Goal: Check status: Check status

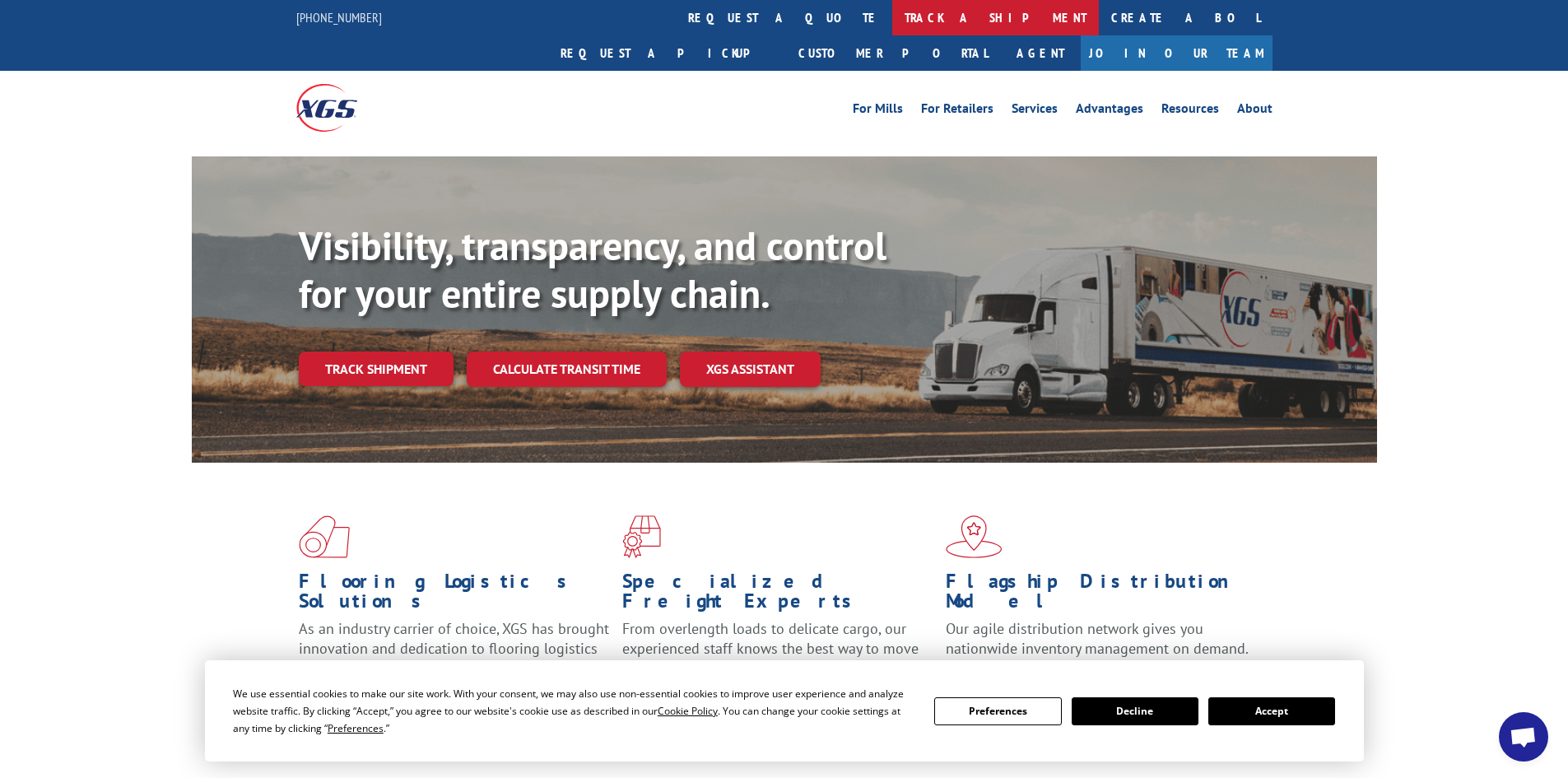
click at [892, 18] on link "track a shipment" at bounding box center [996, 18] width 207 height 35
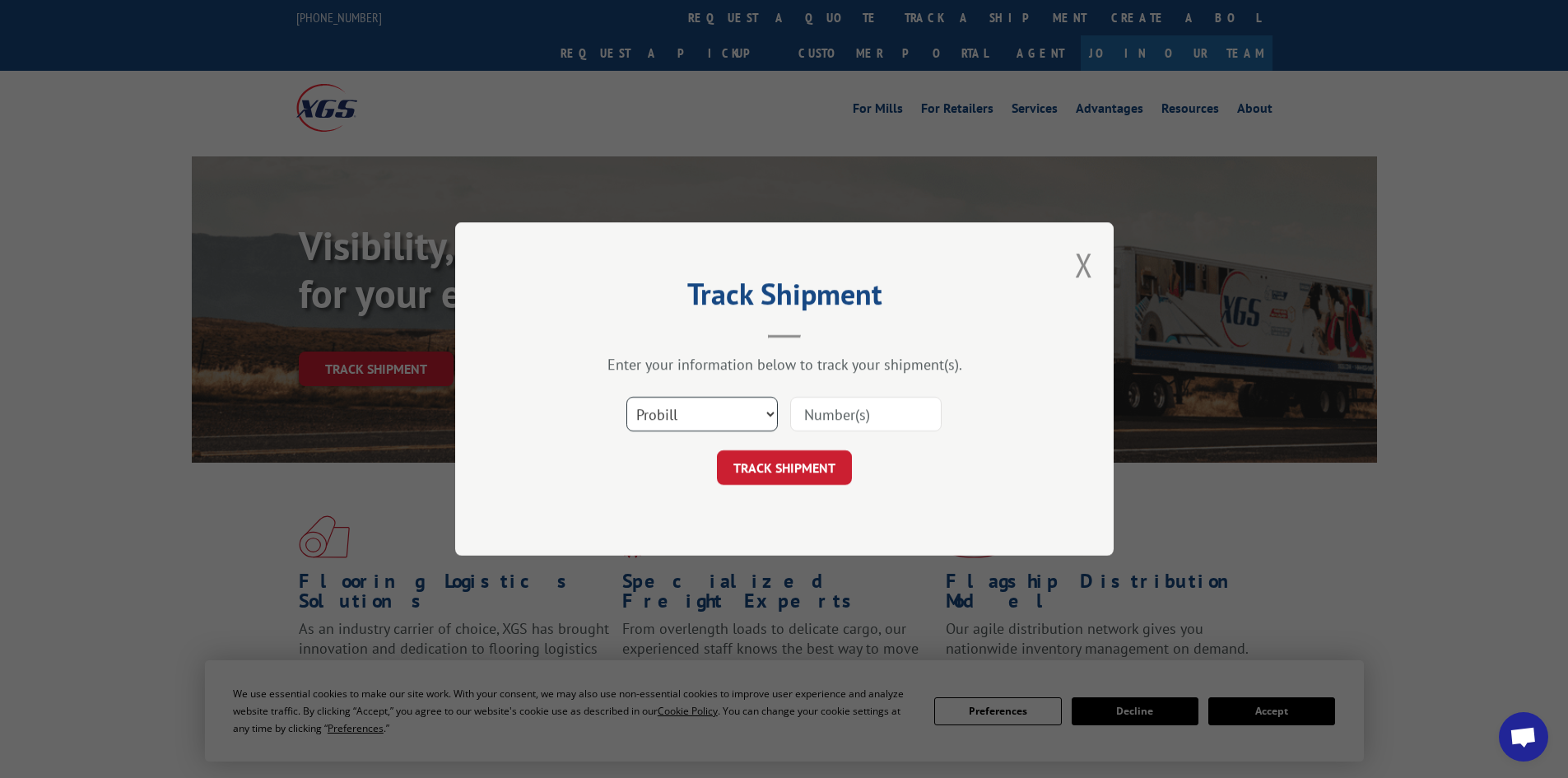
click at [756, 415] on select "Select category... Probill BOL PO" at bounding box center [702, 414] width 152 height 34
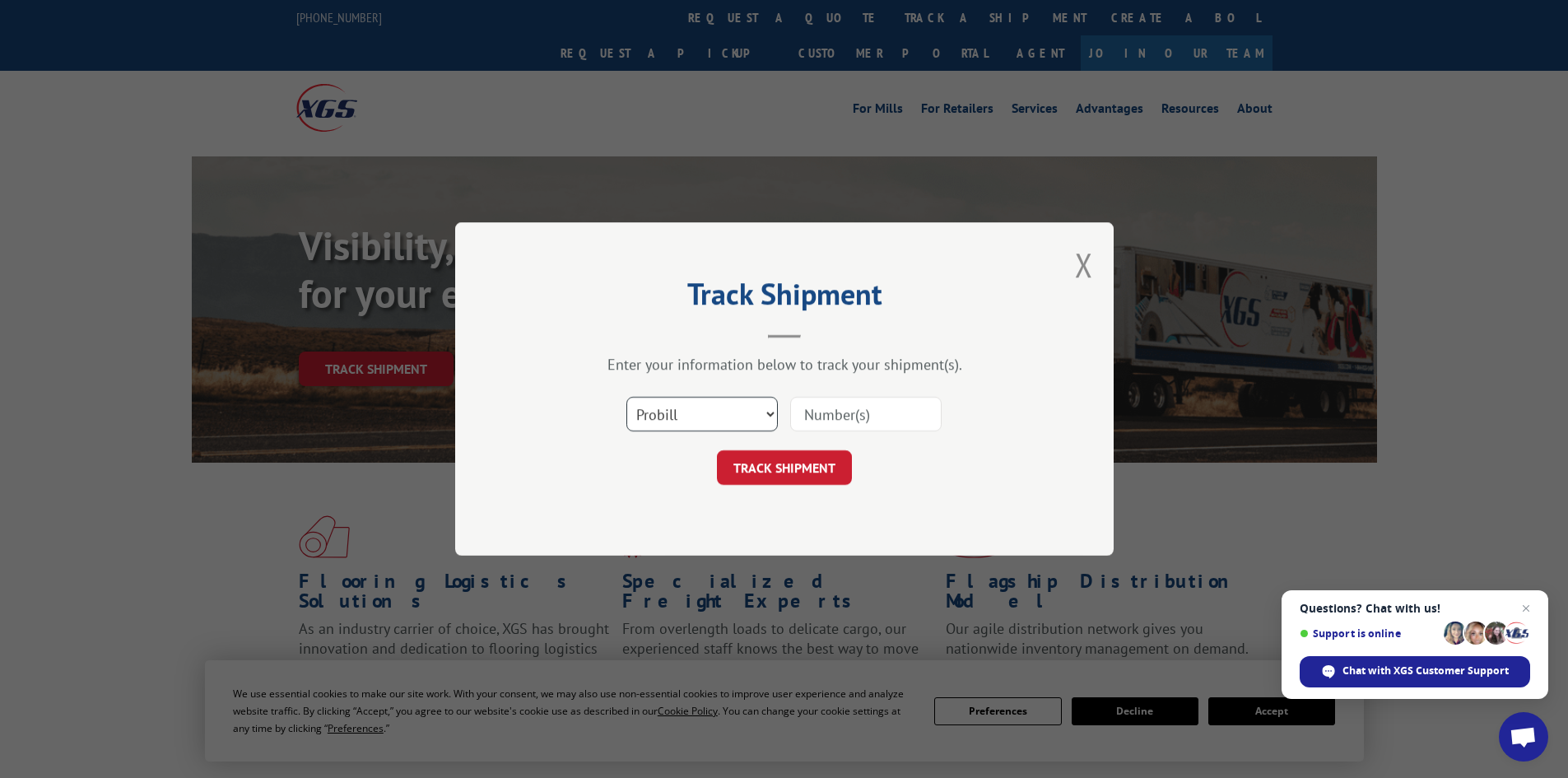
select select "bol"
click at [626, 397] on select "Select category... Probill BOL PO" at bounding box center [702, 414] width 152 height 34
click at [838, 418] on input at bounding box center [866, 414] width 152 height 34
paste input "5590481"
type input "5590481"
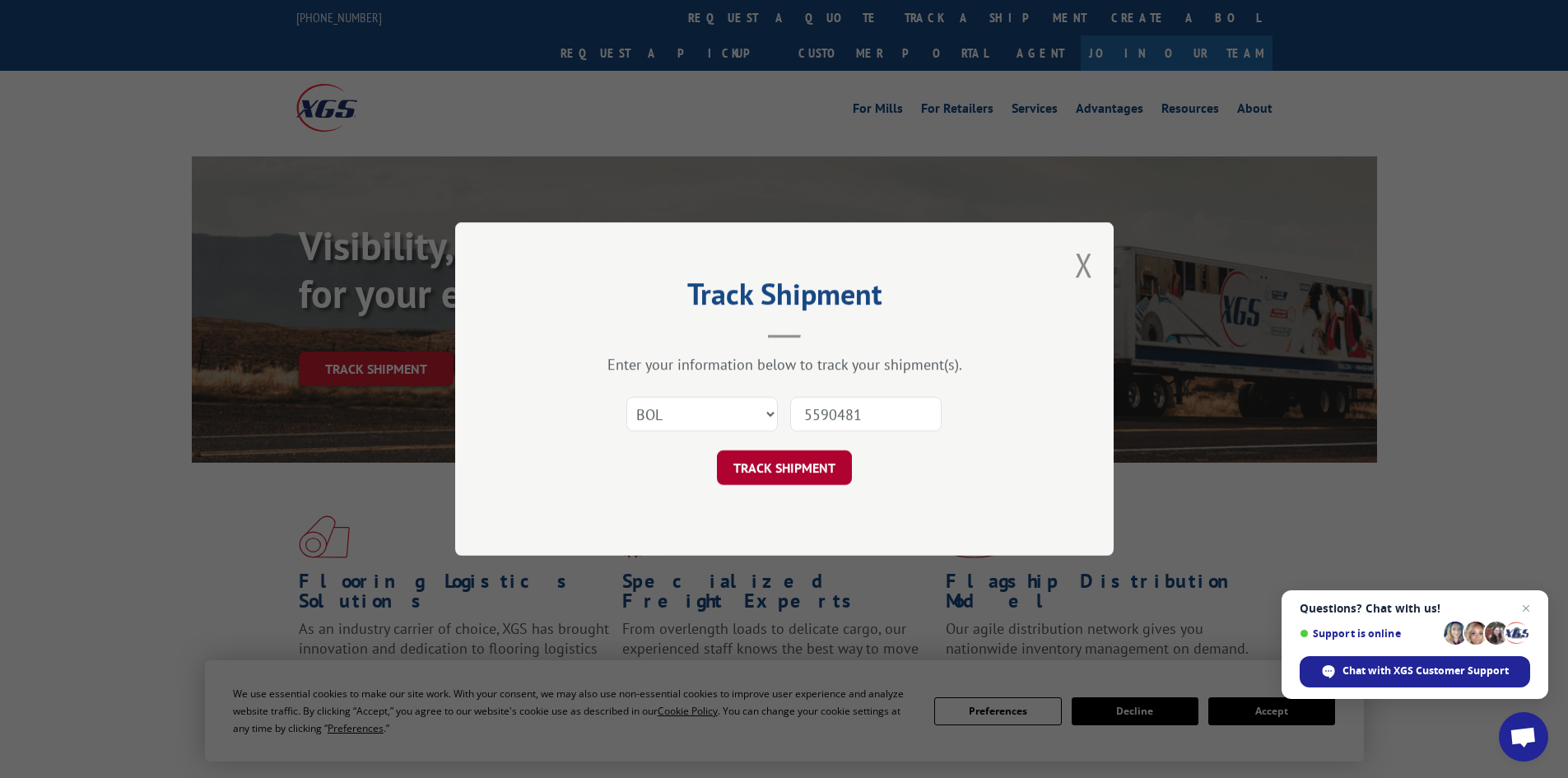
click at [779, 465] on button "TRACK SHIPMENT" at bounding box center [784, 467] width 135 height 34
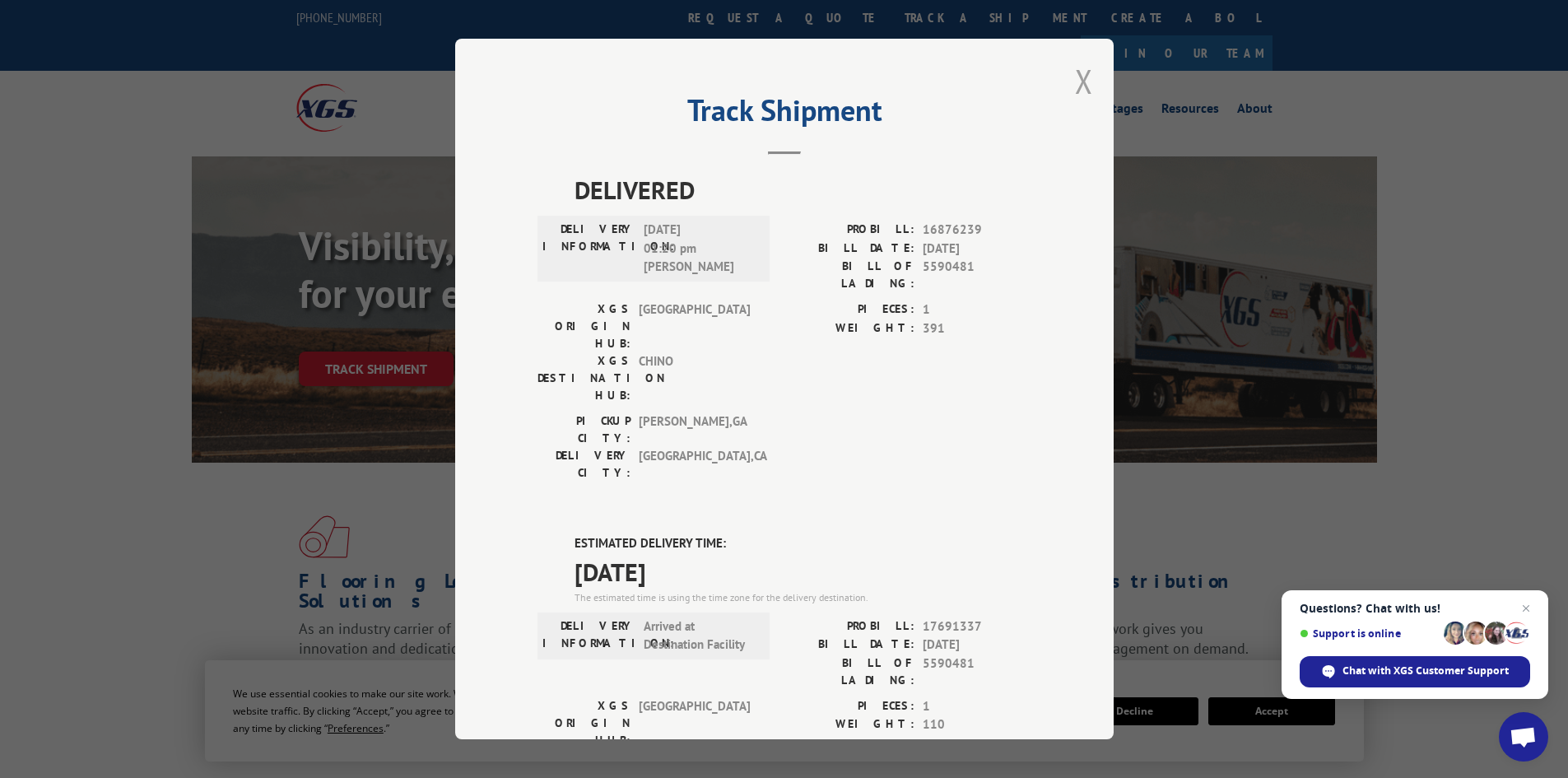
click at [1079, 82] on button "Close modal" at bounding box center [1083, 81] width 18 height 43
